Goal: Complete application form: Complete application form

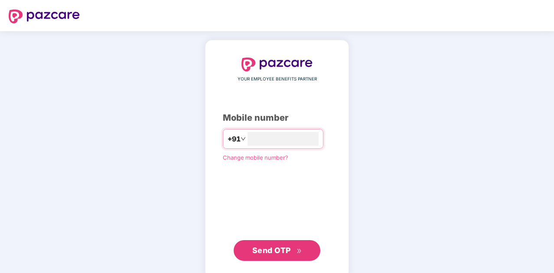
type input "**********"
click at [282, 250] on span "Send OTP" at bounding box center [271, 250] width 39 height 9
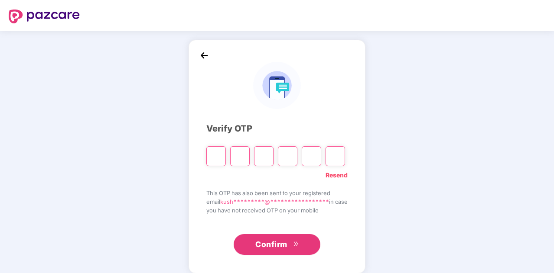
type input "*"
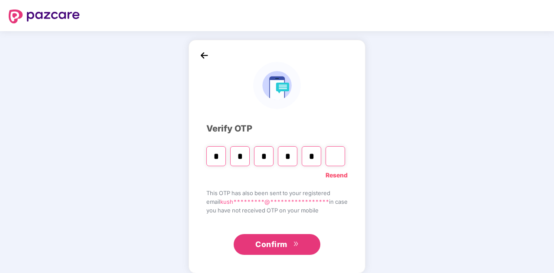
type input "*"
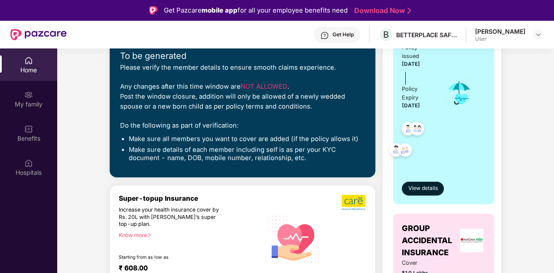
scroll to position [153, 0]
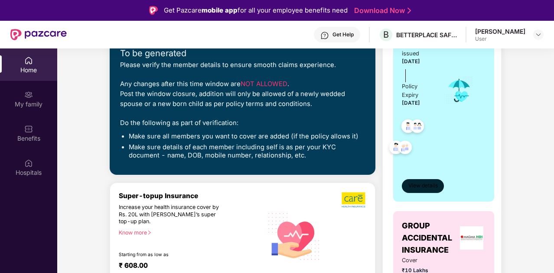
click at [425, 187] on span "View details" at bounding box center [422, 186] width 29 height 8
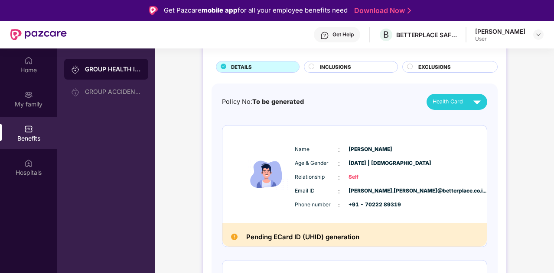
scroll to position [50, 0]
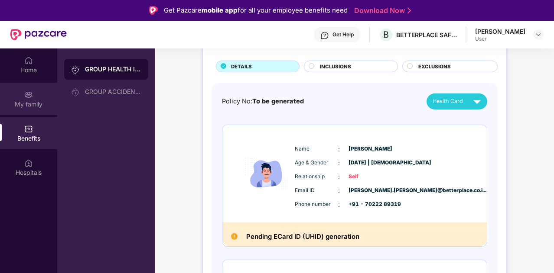
click at [5, 100] on div "My family" at bounding box center [28, 104] width 57 height 9
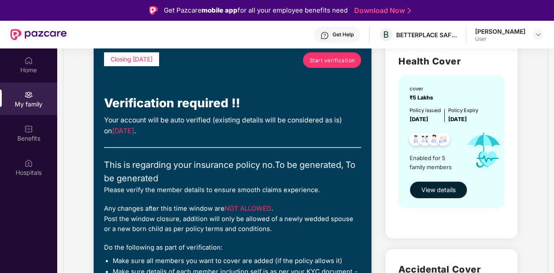
scroll to position [68, 0]
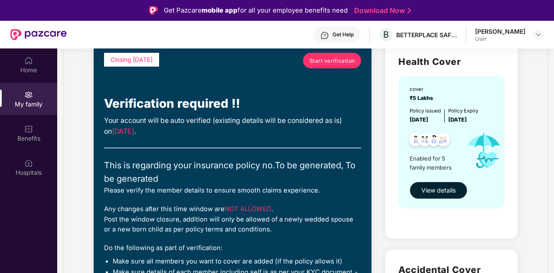
click at [310, 64] on span "Start verification" at bounding box center [331, 61] width 45 height 8
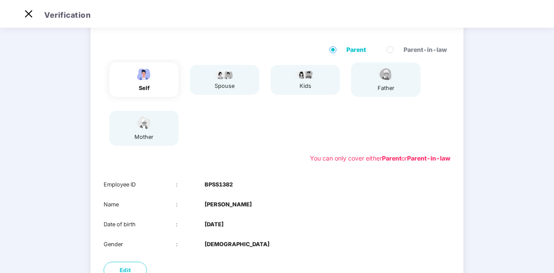
scroll to position [123, 0]
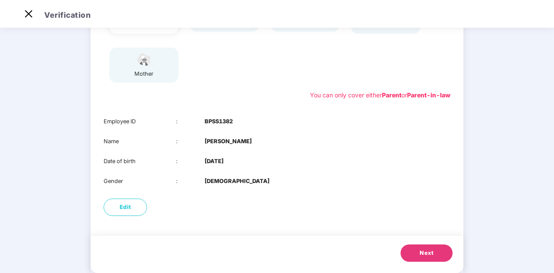
click at [428, 253] on span "Next" at bounding box center [426, 253] width 14 height 9
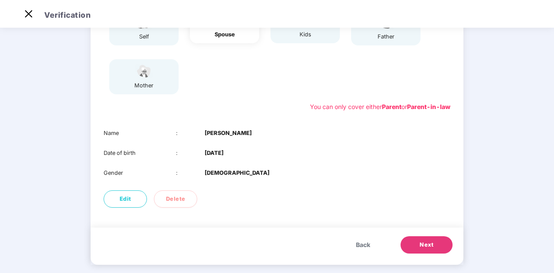
scroll to position [111, 0]
click at [428, 250] on button "Next" at bounding box center [426, 244] width 52 height 17
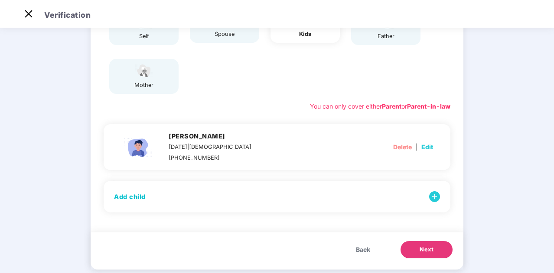
click at [427, 148] on span "Edit" at bounding box center [427, 148] width 12 height 10
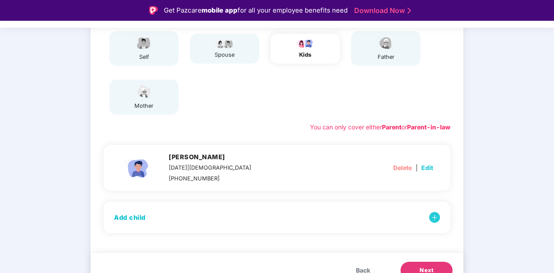
select select "****"
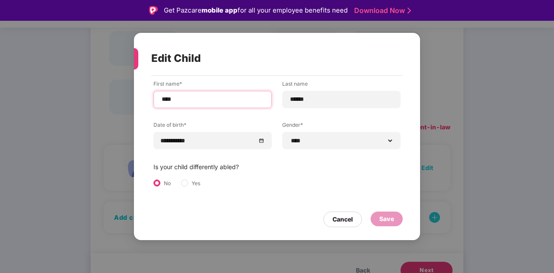
click at [199, 101] on input "****" at bounding box center [213, 99] width 104 height 9
type input "**********"
click at [382, 216] on div "Save" at bounding box center [386, 219] width 15 height 10
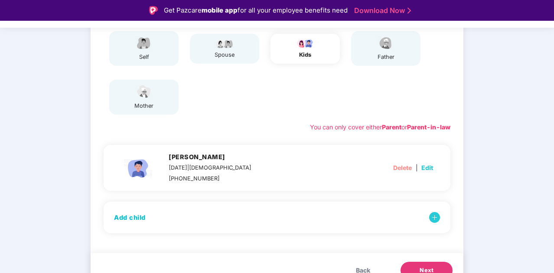
scroll to position [125, 0]
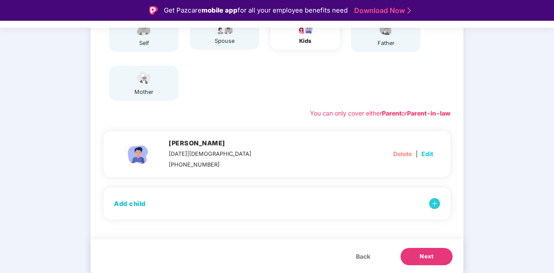
click at [430, 257] on span "Next" at bounding box center [426, 257] width 14 height 9
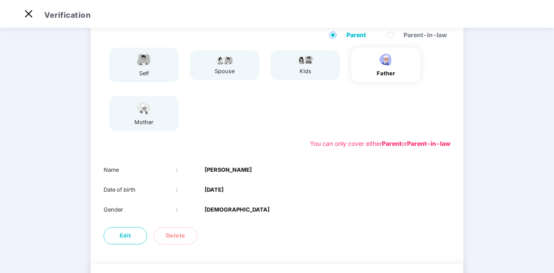
scroll to position [120, 0]
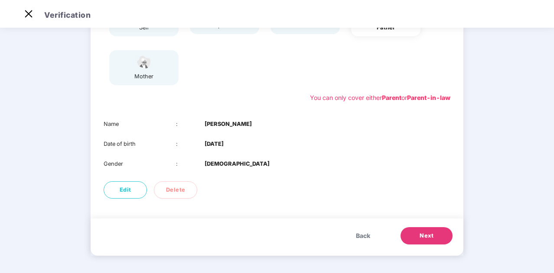
click at [424, 237] on span "Next" at bounding box center [426, 236] width 14 height 9
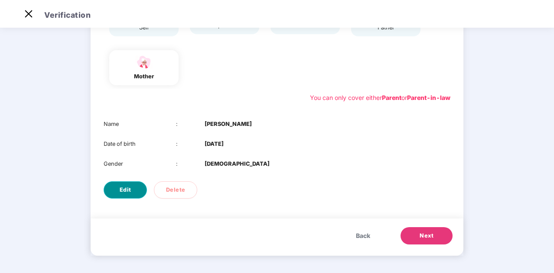
click at [130, 191] on span "Edit" at bounding box center [126, 190] width 12 height 9
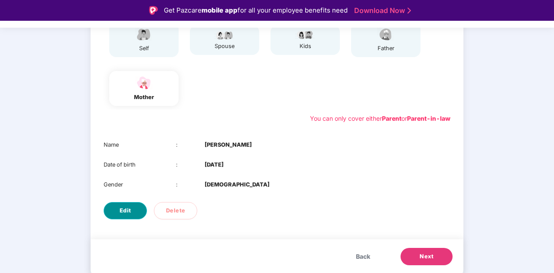
select select "******"
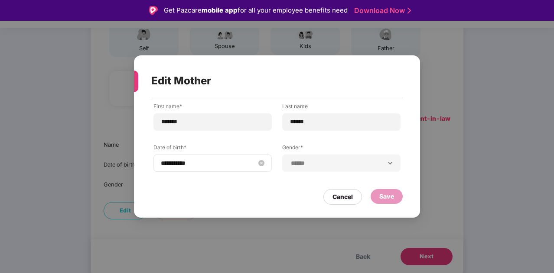
click at [167, 164] on input "**********" at bounding box center [208, 164] width 95 height 10
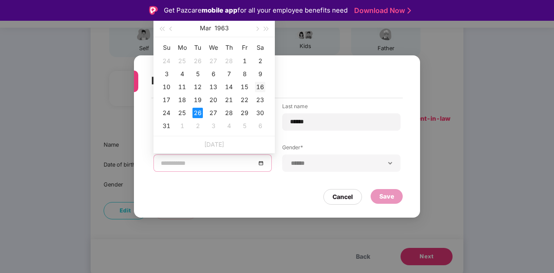
type input "**********"
click at [261, 88] on div "16" at bounding box center [260, 87] width 10 height 10
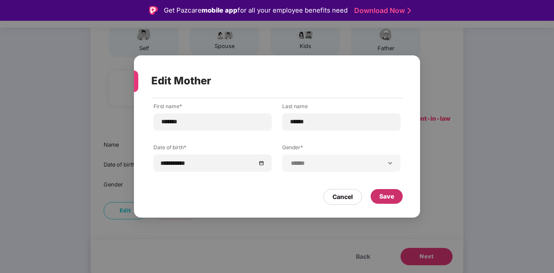
click at [390, 193] on div "Save" at bounding box center [386, 197] width 15 height 10
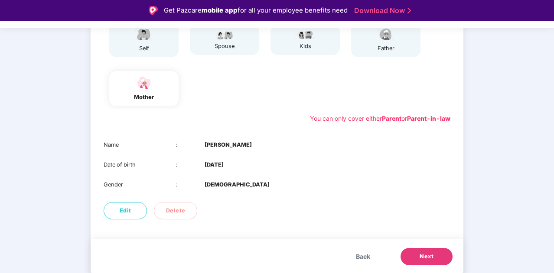
scroll to position [21, 0]
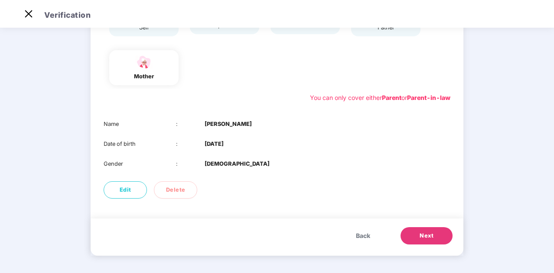
click at [429, 236] on span "Next" at bounding box center [426, 236] width 14 height 9
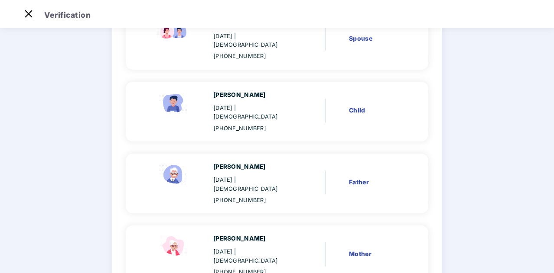
scroll to position [218, 0]
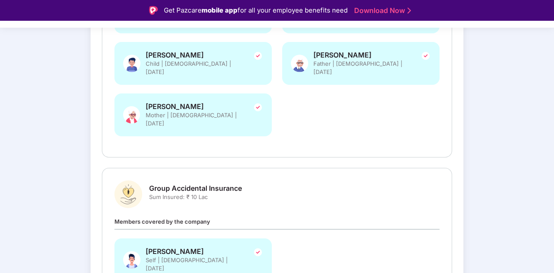
scroll to position [274, 0]
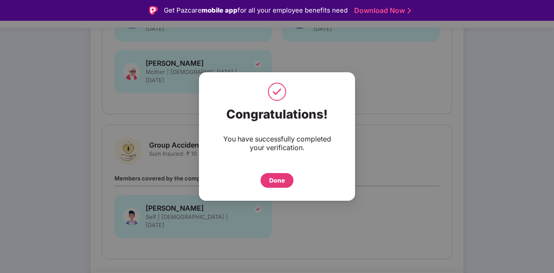
click at [282, 181] on div "Done" at bounding box center [277, 181] width 16 height 10
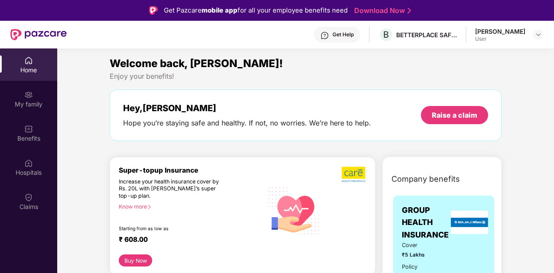
click at [144, 207] on div "Know more" at bounding box center [188, 207] width 139 height 6
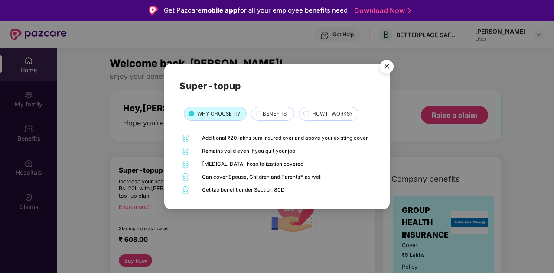
click at [259, 116] on div "BENEFITS" at bounding box center [273, 114] width 31 height 9
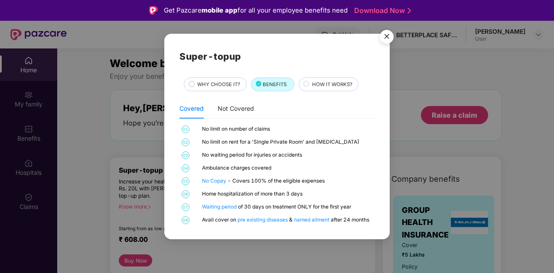
click at [304, 84] on circle at bounding box center [305, 83] width 5 height 5
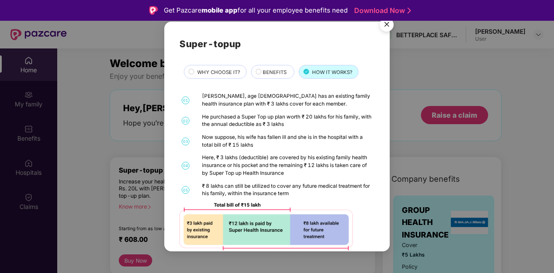
click at [386, 27] on img "Close" at bounding box center [386, 26] width 24 height 24
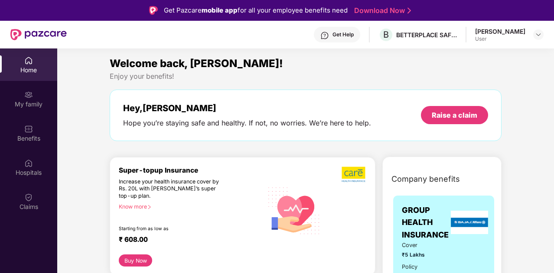
click at [136, 208] on div "Know more" at bounding box center [188, 207] width 139 height 6
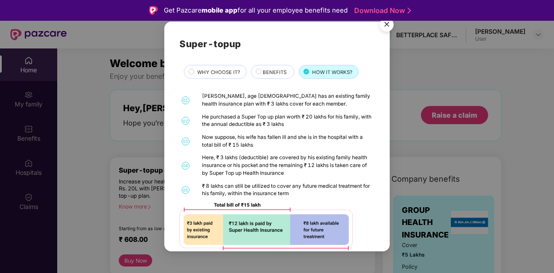
click at [388, 26] on img "Close" at bounding box center [386, 26] width 24 height 24
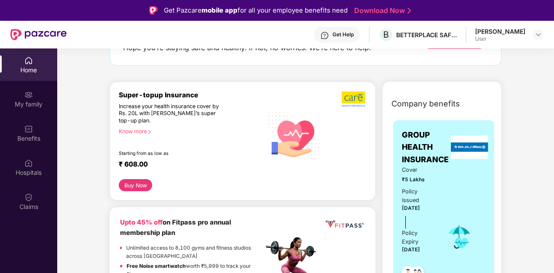
scroll to position [78, 0]
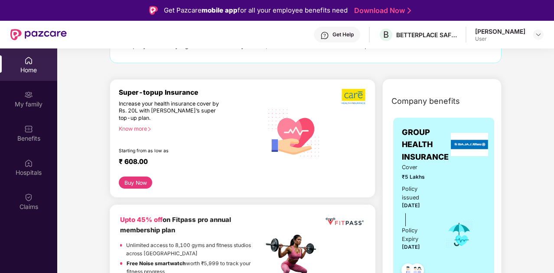
click at [136, 186] on button "Buy Now" at bounding box center [135, 183] width 33 height 12
